Goal: Task Accomplishment & Management: Manage account settings

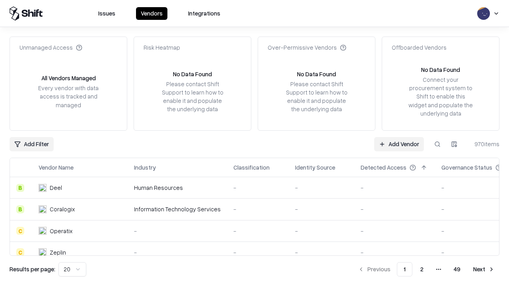
click at [399, 144] on link "Add Vendor" at bounding box center [399, 144] width 50 height 14
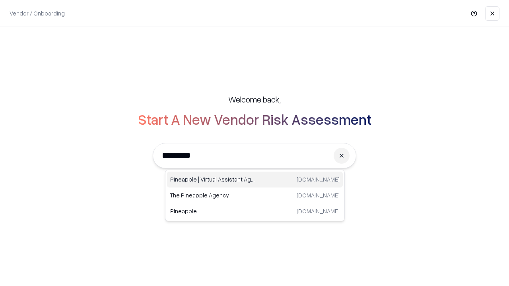
click at [255, 180] on div "Pineapple | Virtual Assistant Agency [DOMAIN_NAME]" at bounding box center [255, 180] width 176 height 16
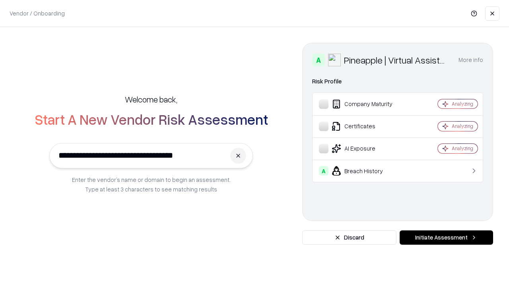
type input "**********"
click at [446, 238] on button "Initiate Assessment" at bounding box center [445, 237] width 93 height 14
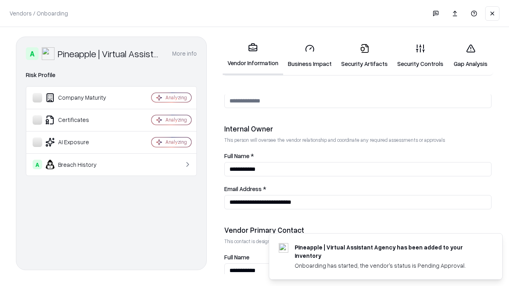
scroll to position [412, 0]
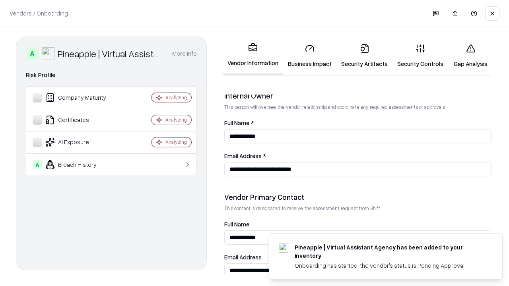
click at [310, 56] on link "Business Impact" at bounding box center [309, 55] width 53 height 37
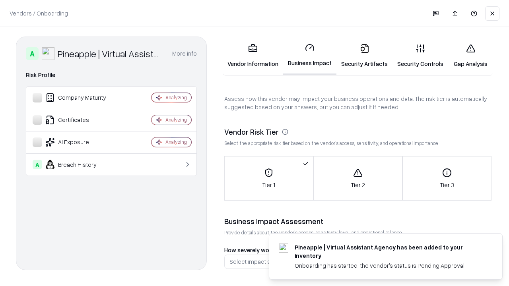
click at [364, 56] on link "Security Artifacts" at bounding box center [364, 55] width 56 height 37
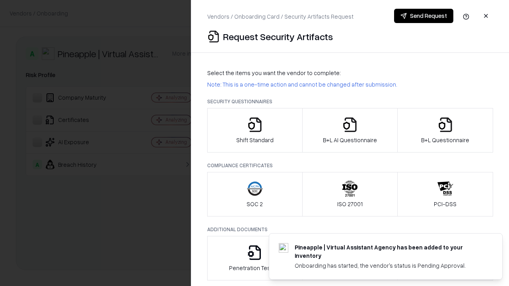
click at [254, 130] on icon "button" at bounding box center [255, 125] width 16 height 16
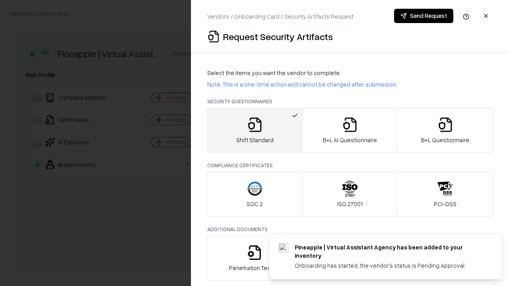
click at [423, 16] on button "Send Request" at bounding box center [423, 16] width 59 height 14
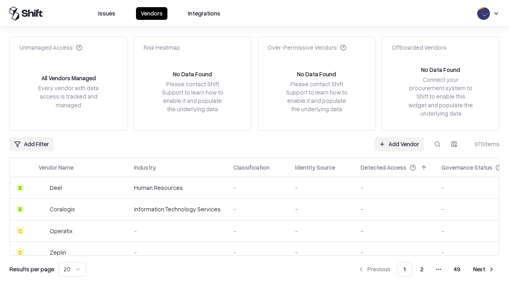
click at [437, 144] on button at bounding box center [437, 144] width 14 height 14
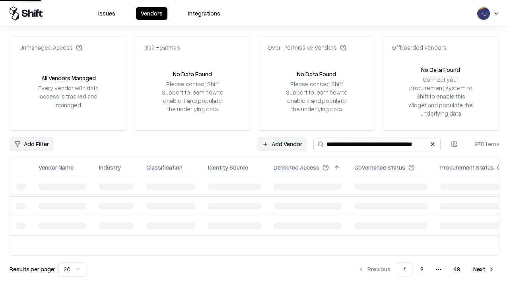
type input "**********"
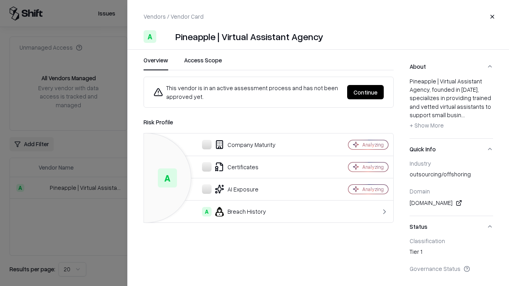
click at [365, 92] on button "Continue" at bounding box center [365, 92] width 37 height 14
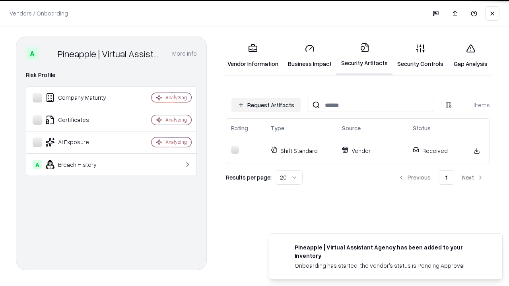
click at [420, 56] on link "Security Controls" at bounding box center [420, 55] width 56 height 37
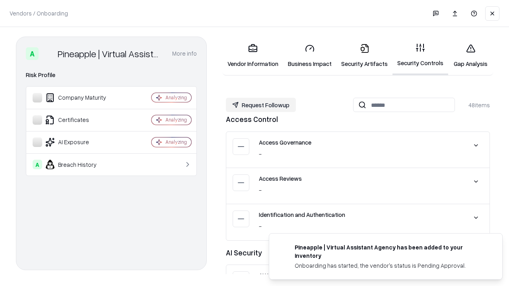
click at [261, 105] on button "Request Followup" at bounding box center [261, 105] width 70 height 14
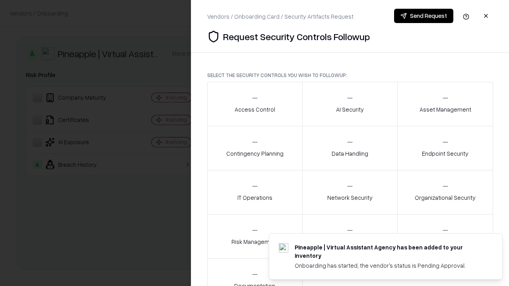
click at [254, 104] on div "Access Control" at bounding box center [254, 103] width 41 height 19
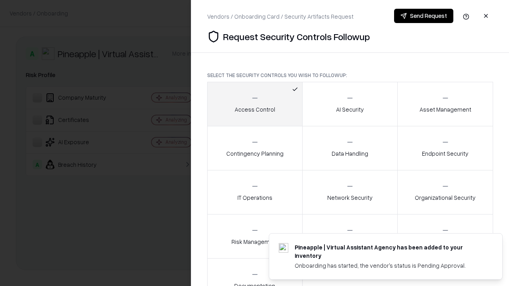
click at [423, 16] on button "Send Request" at bounding box center [423, 16] width 59 height 14
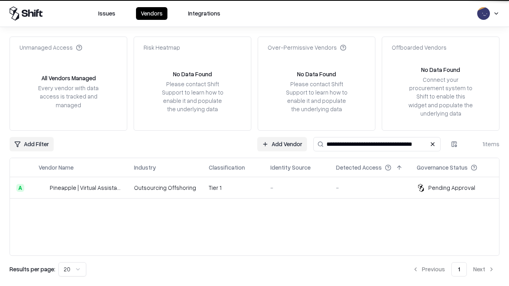
type input "**********"
click at [259, 188] on td "Tier 1" at bounding box center [233, 187] width 62 height 21
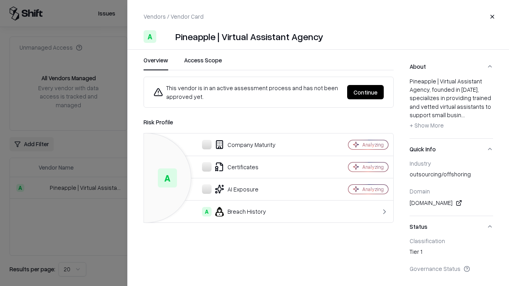
click at [365, 92] on button "Continue" at bounding box center [365, 92] width 37 height 14
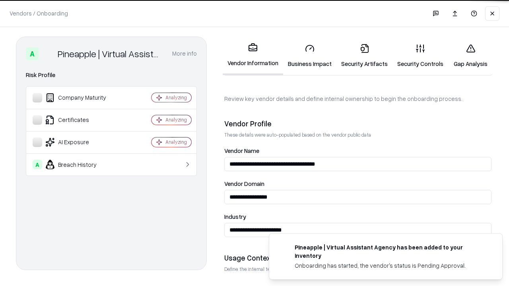
click at [470, 56] on link "Gap Analysis" at bounding box center [470, 55] width 45 height 37
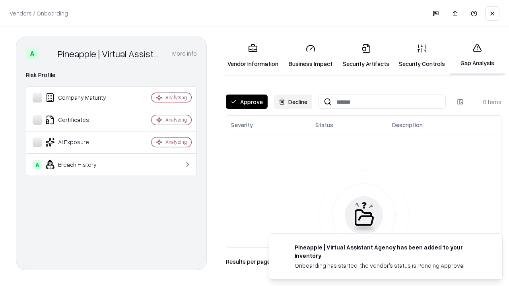
click at [246, 102] on button "Approve" at bounding box center [247, 102] width 42 height 14
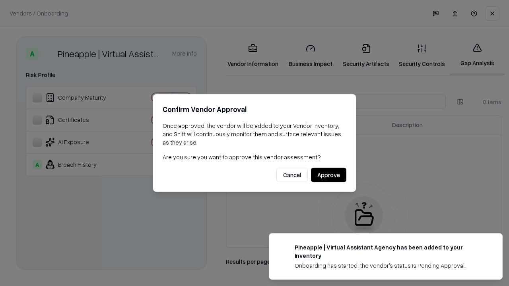
click at [328, 175] on button "Approve" at bounding box center [328, 175] width 35 height 14
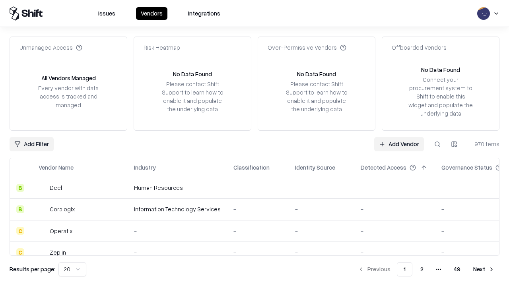
type input "**********"
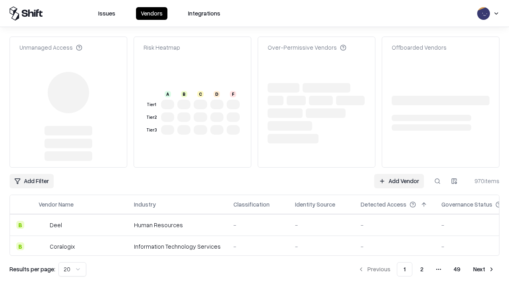
click at [399, 174] on link "Add Vendor" at bounding box center [399, 181] width 50 height 14
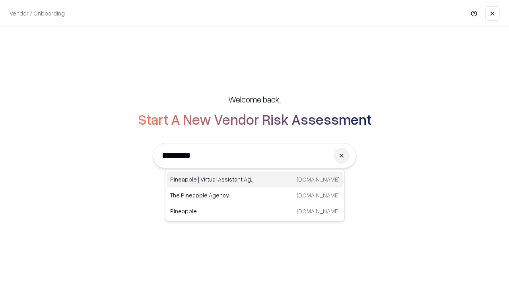
click at [255, 180] on div "Pineapple | Virtual Assistant Agency [DOMAIN_NAME]" at bounding box center [255, 180] width 176 height 16
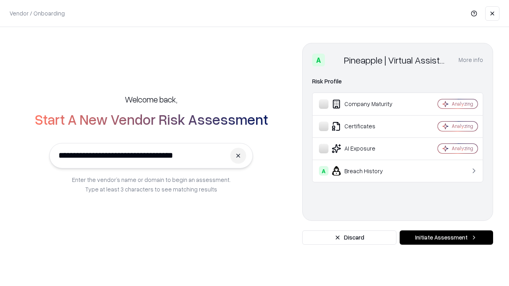
type input "**********"
click at [446, 238] on button "Initiate Assessment" at bounding box center [445, 237] width 93 height 14
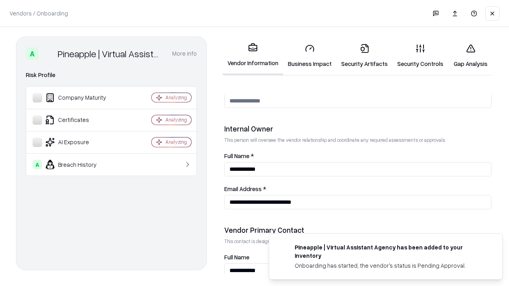
scroll to position [412, 0]
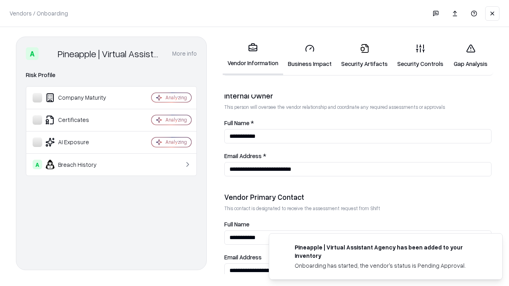
click at [470, 56] on link "Gap Analysis" at bounding box center [470, 55] width 45 height 37
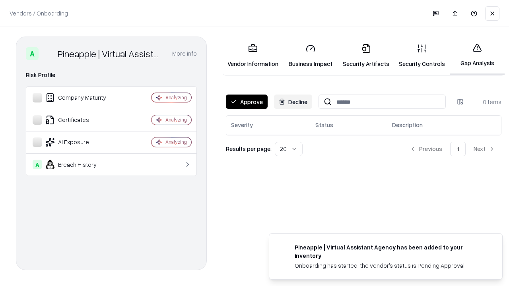
click at [246, 102] on button "Approve" at bounding box center [247, 102] width 42 height 14
